Goal: Use online tool/utility: Utilize a website feature to perform a specific function

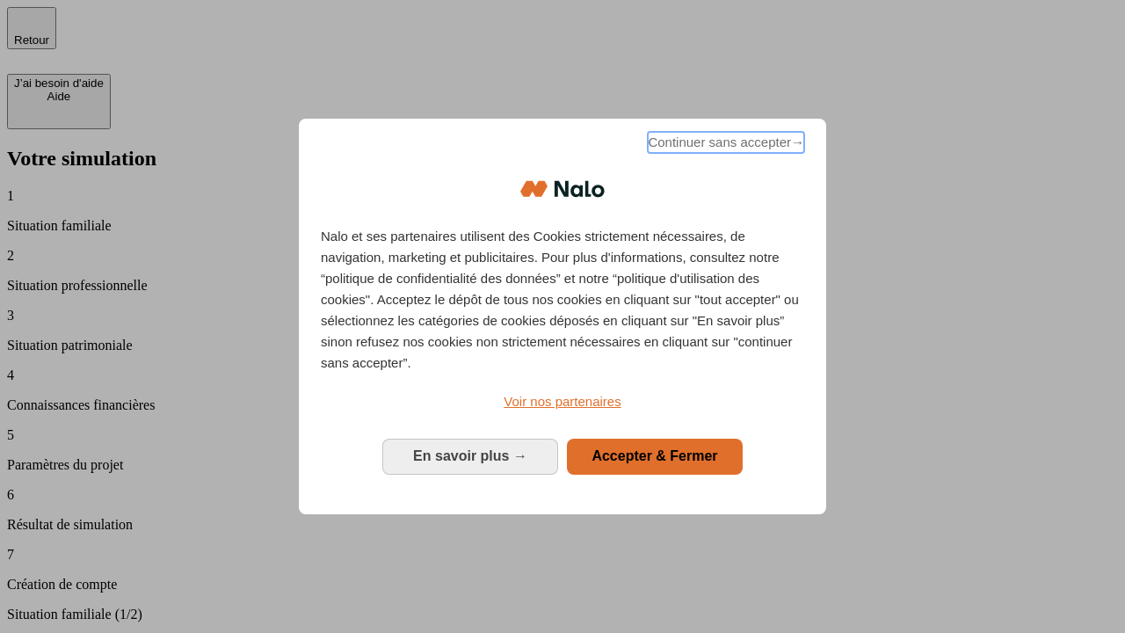
click at [724, 145] on span "Continuer sans accepter →" at bounding box center [726, 142] width 156 height 21
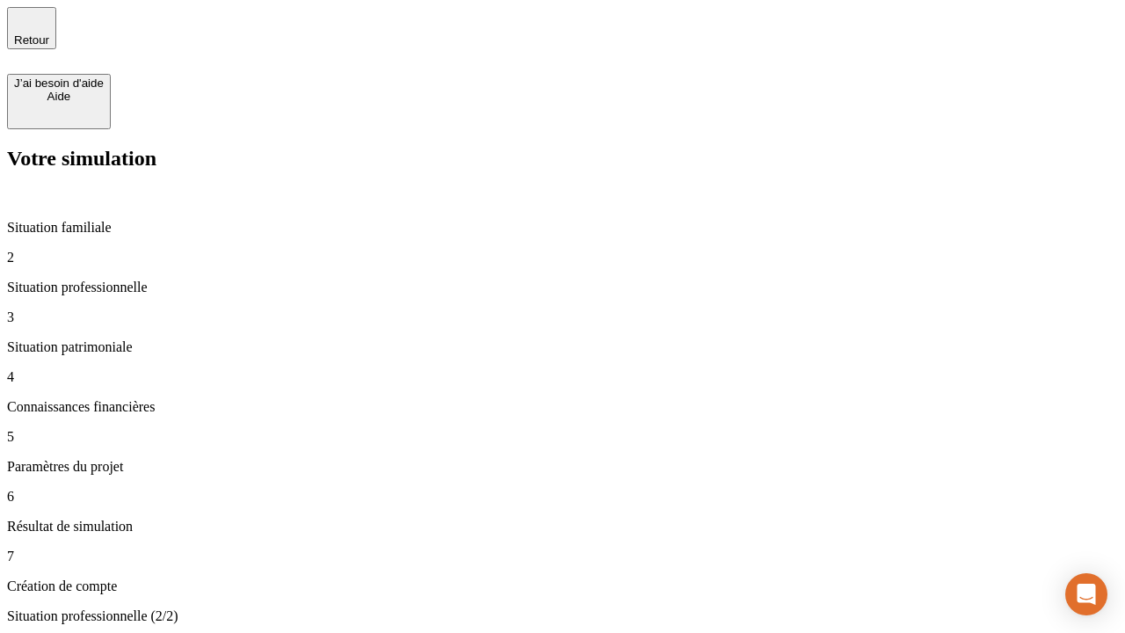
type input "30 000"
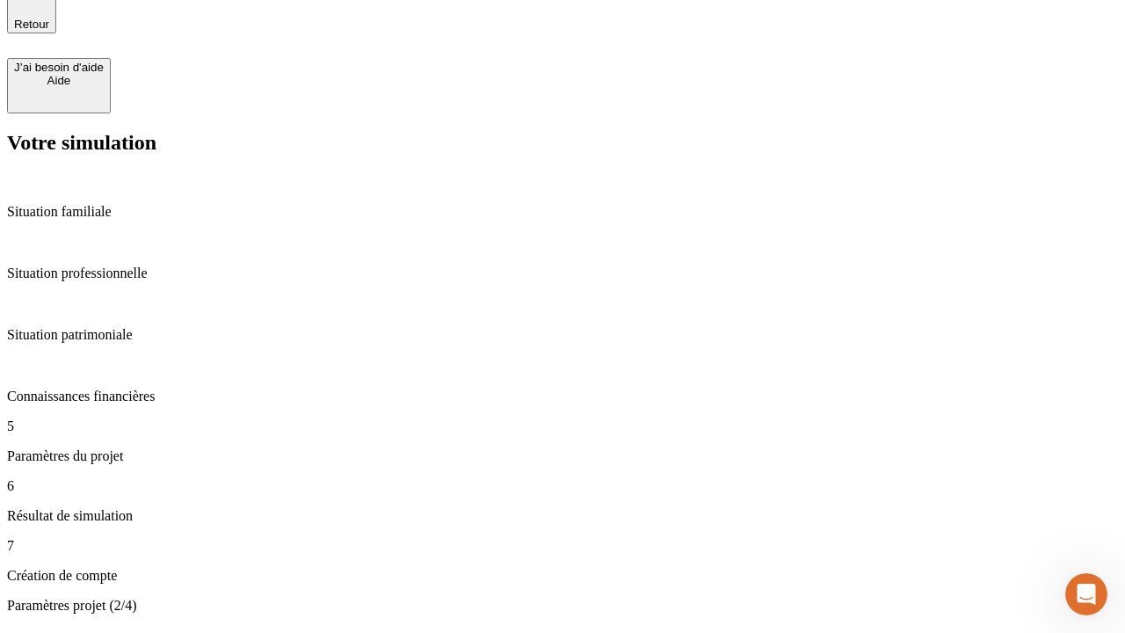
type input "25"
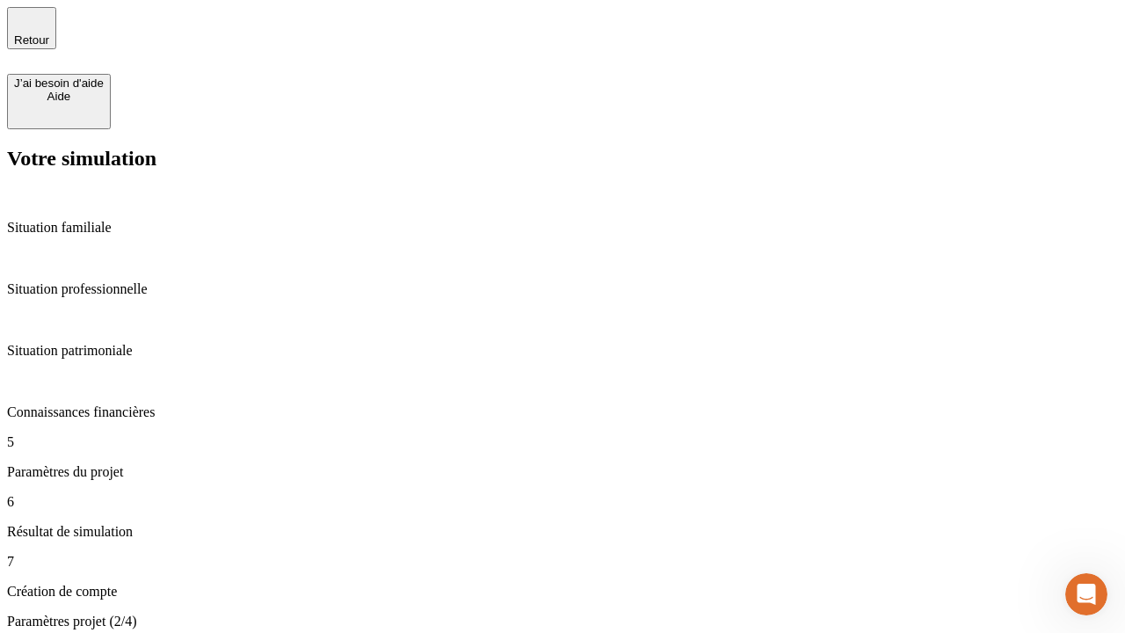
type input "64"
type input "1 000"
type input "640"
